Goal: Information Seeking & Learning: Learn about a topic

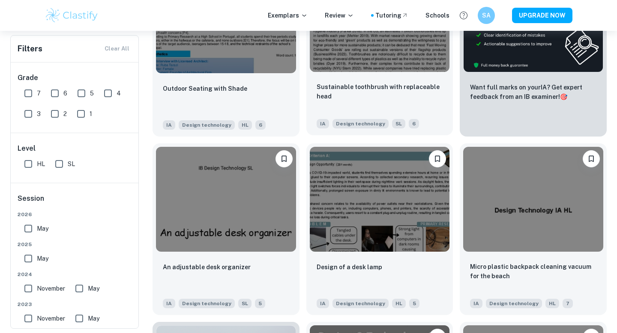
scroll to position [300, 0]
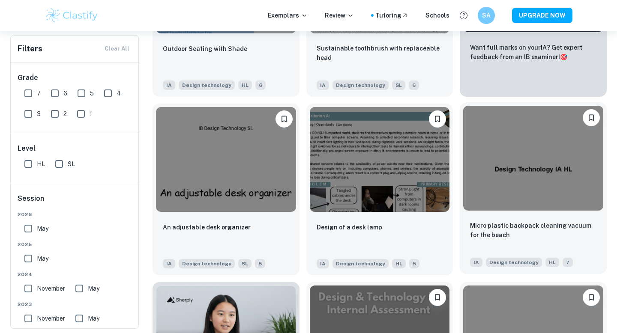
click at [488, 172] on img at bounding box center [533, 158] width 140 height 105
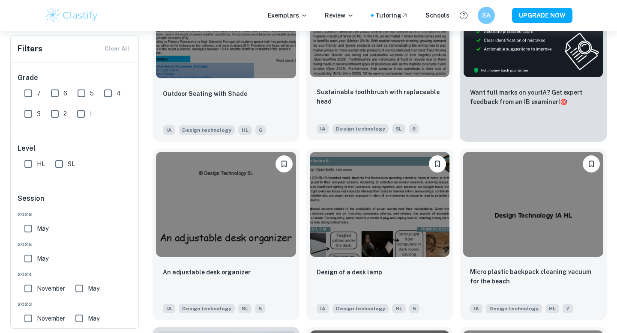
scroll to position [249, 0]
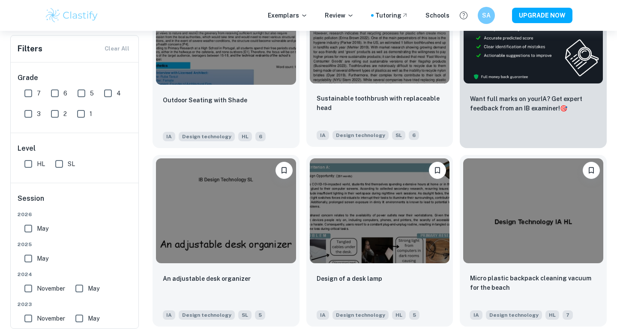
click at [373, 68] on img at bounding box center [380, 31] width 140 height 105
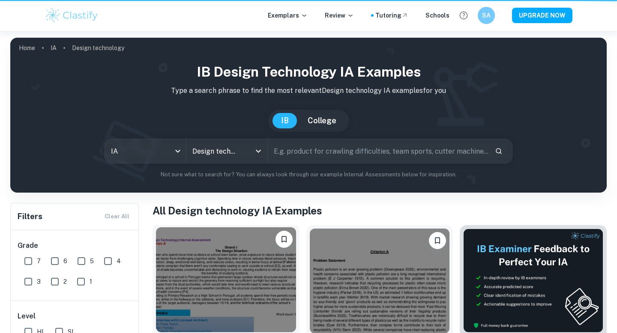
scroll to position [249, 0]
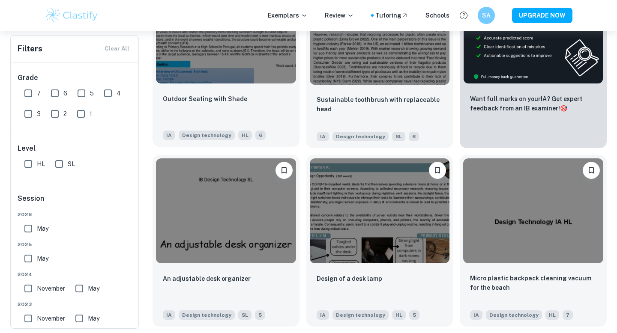
click at [209, 74] on img at bounding box center [226, 31] width 140 height 105
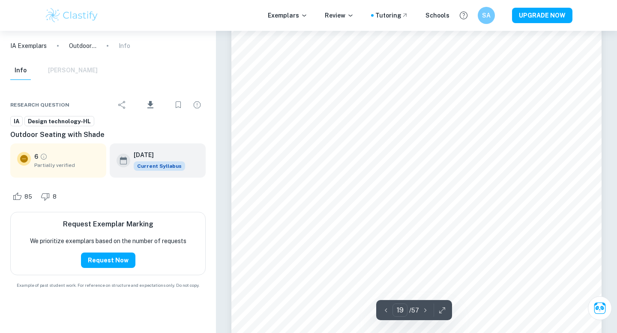
scroll to position [9779, 0]
type input "20"
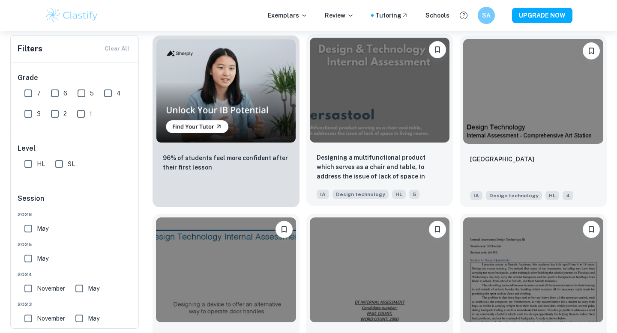
scroll to position [557, 0]
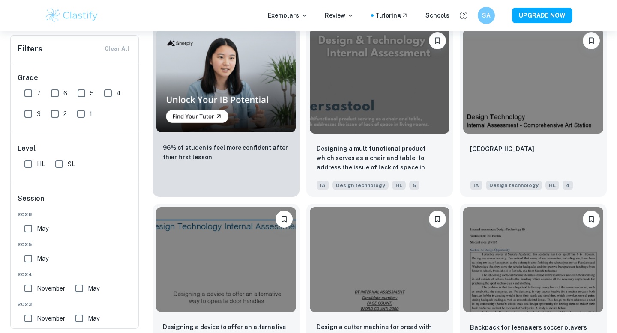
click at [69, 167] on span "SL" at bounding box center [71, 163] width 7 height 9
click at [68, 167] on input "SL" at bounding box center [59, 164] width 17 height 17
checkbox input "true"
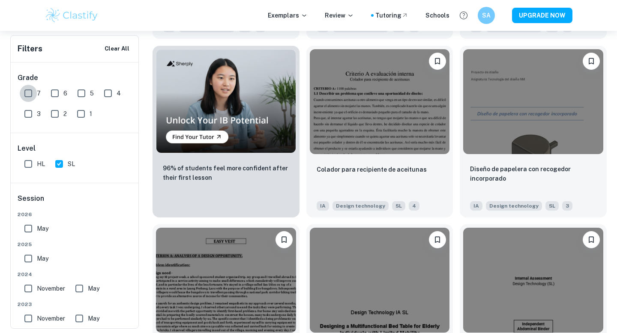
click at [31, 96] on input "7" at bounding box center [28, 93] width 17 height 17
checkbox input "true"
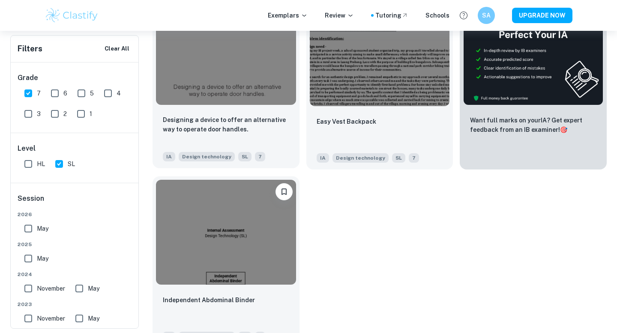
scroll to position [260, 0]
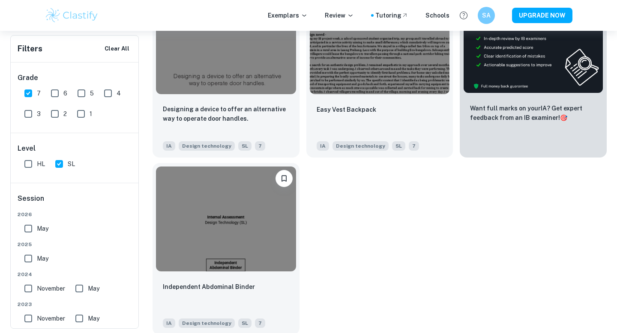
click at [166, 223] on img at bounding box center [226, 219] width 140 height 105
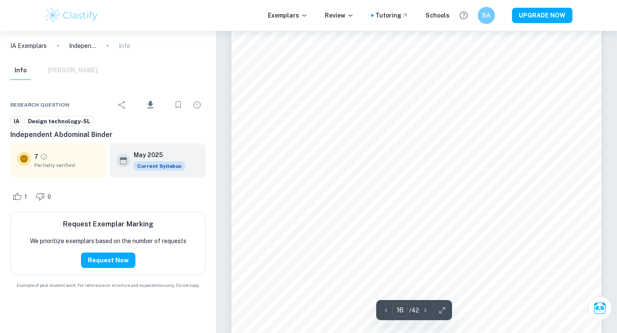
scroll to position [7311, 0]
type input "15"
